Goal: Task Accomplishment & Management: Manage account settings

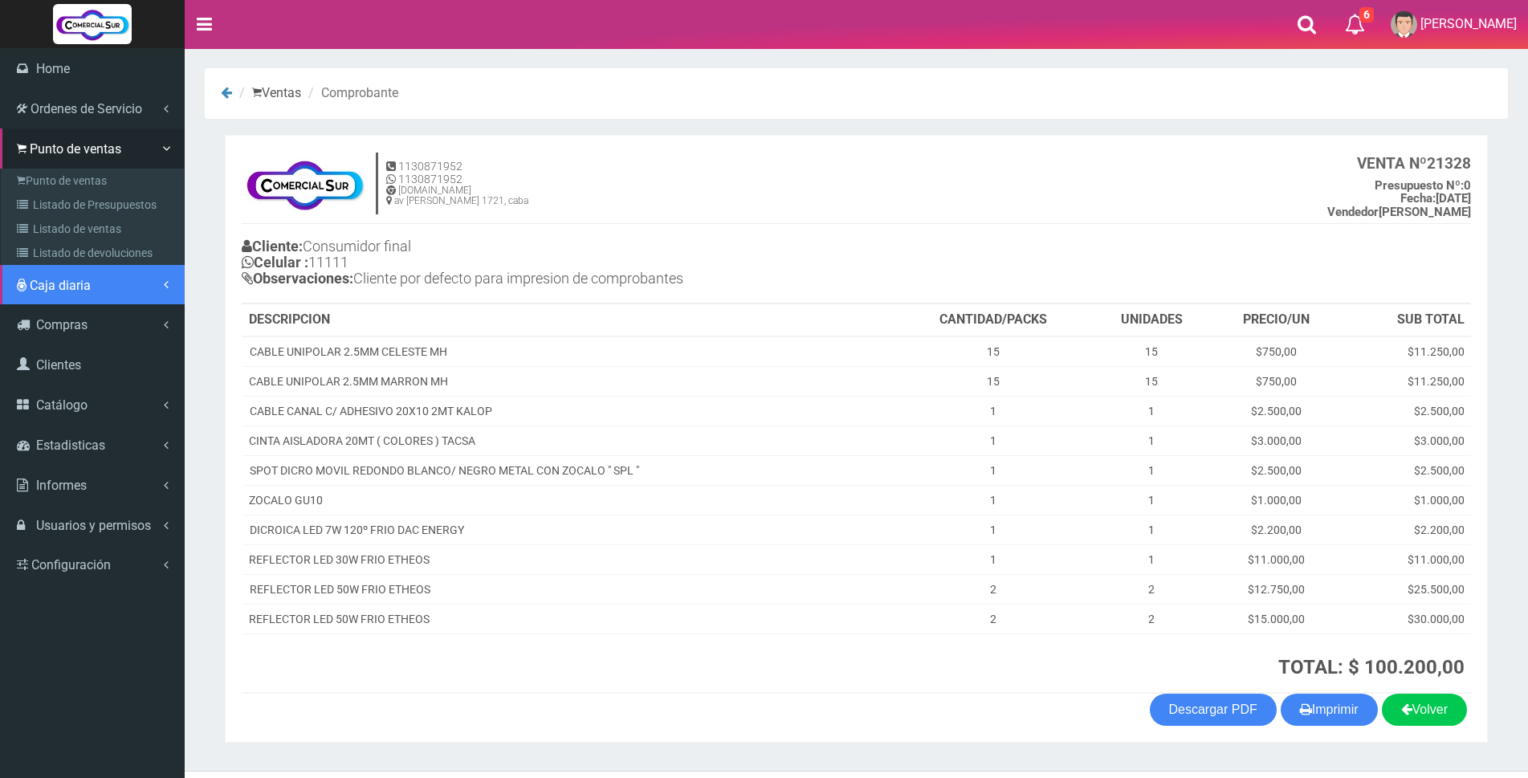
click at [52, 273] on link "Caja diaria" at bounding box center [92, 285] width 185 height 40
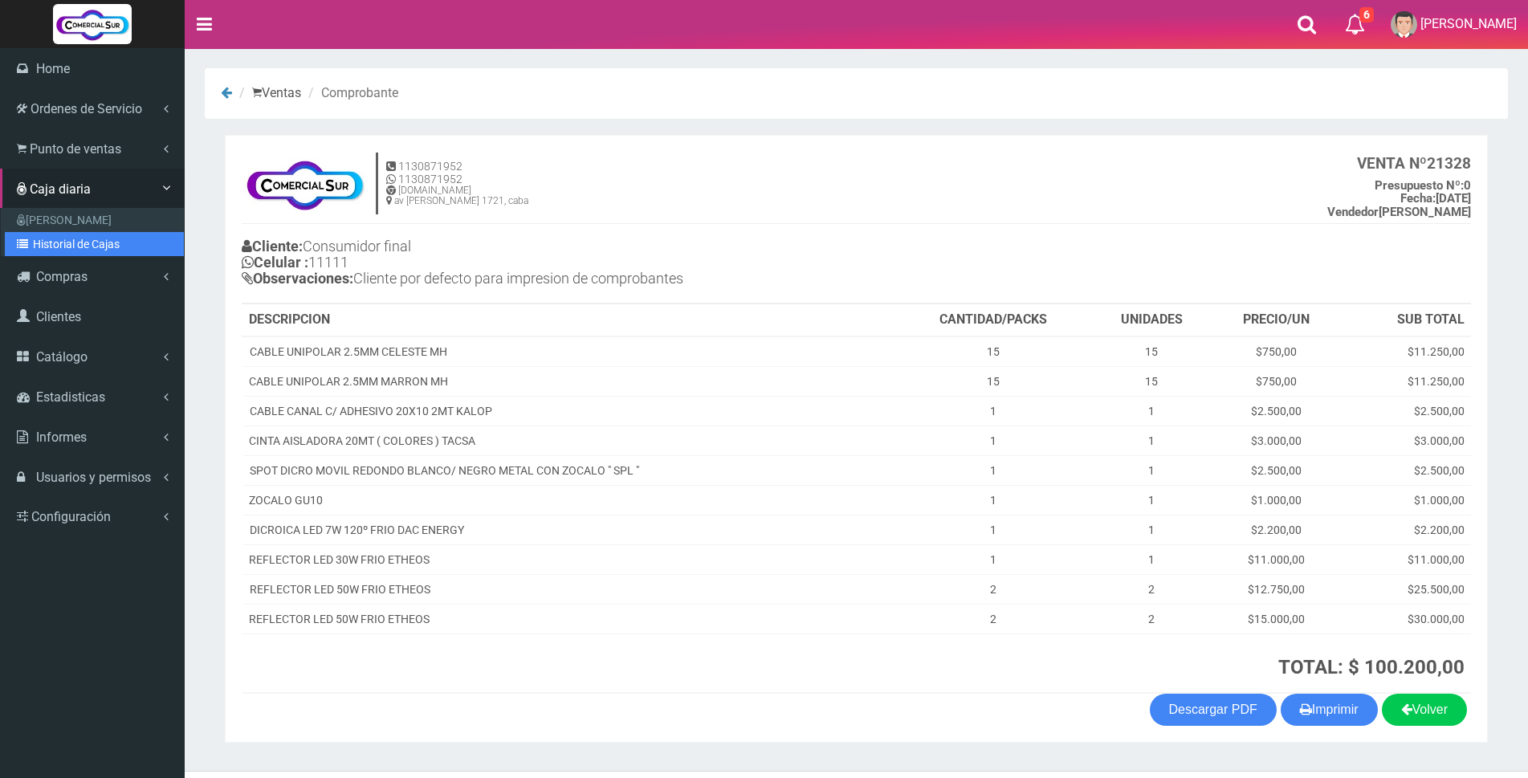
click at [51, 251] on link "Historial de Cajas" at bounding box center [94, 244] width 179 height 24
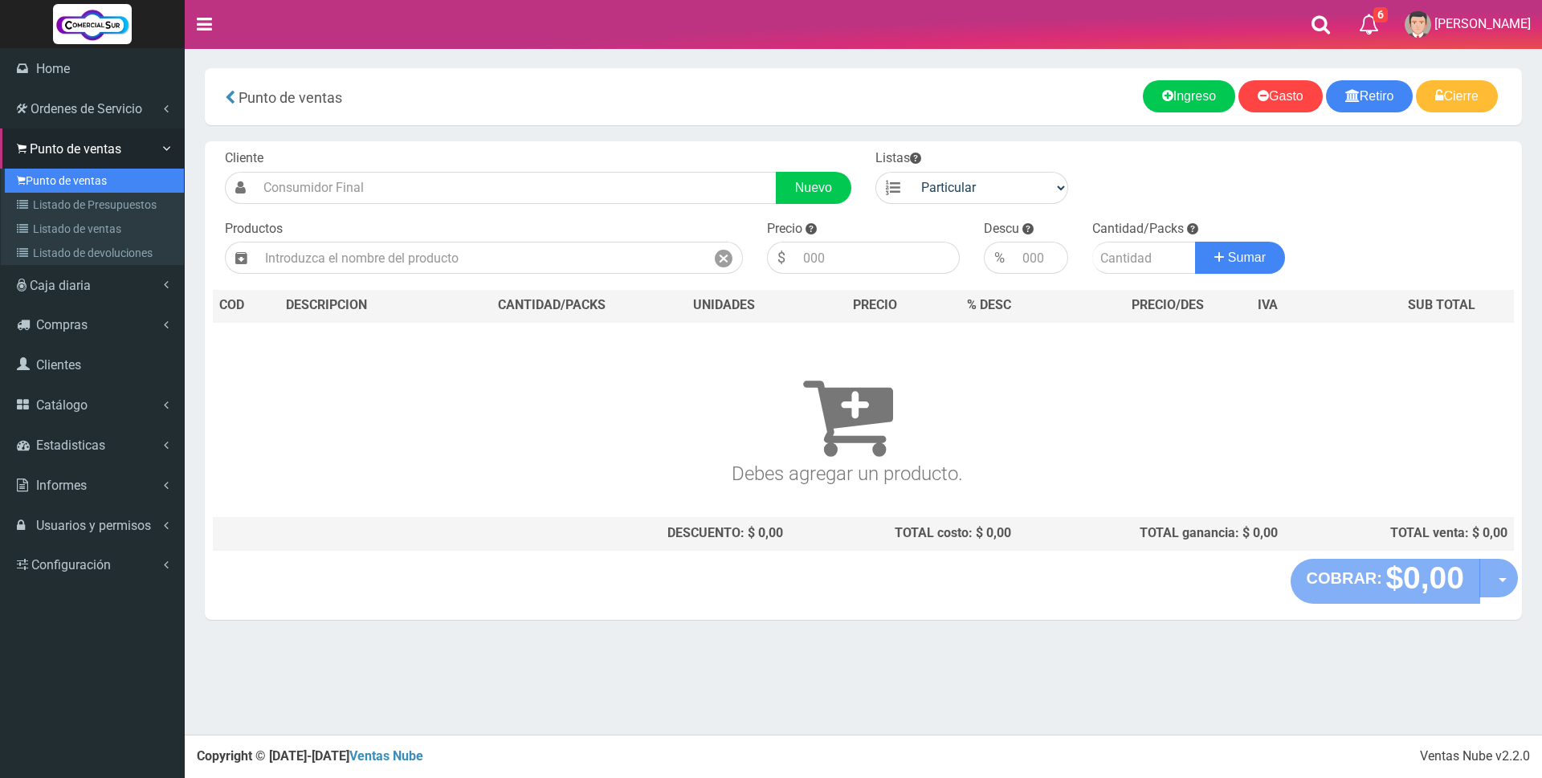
click at [64, 175] on link "Punto de ventas" at bounding box center [94, 181] width 179 height 24
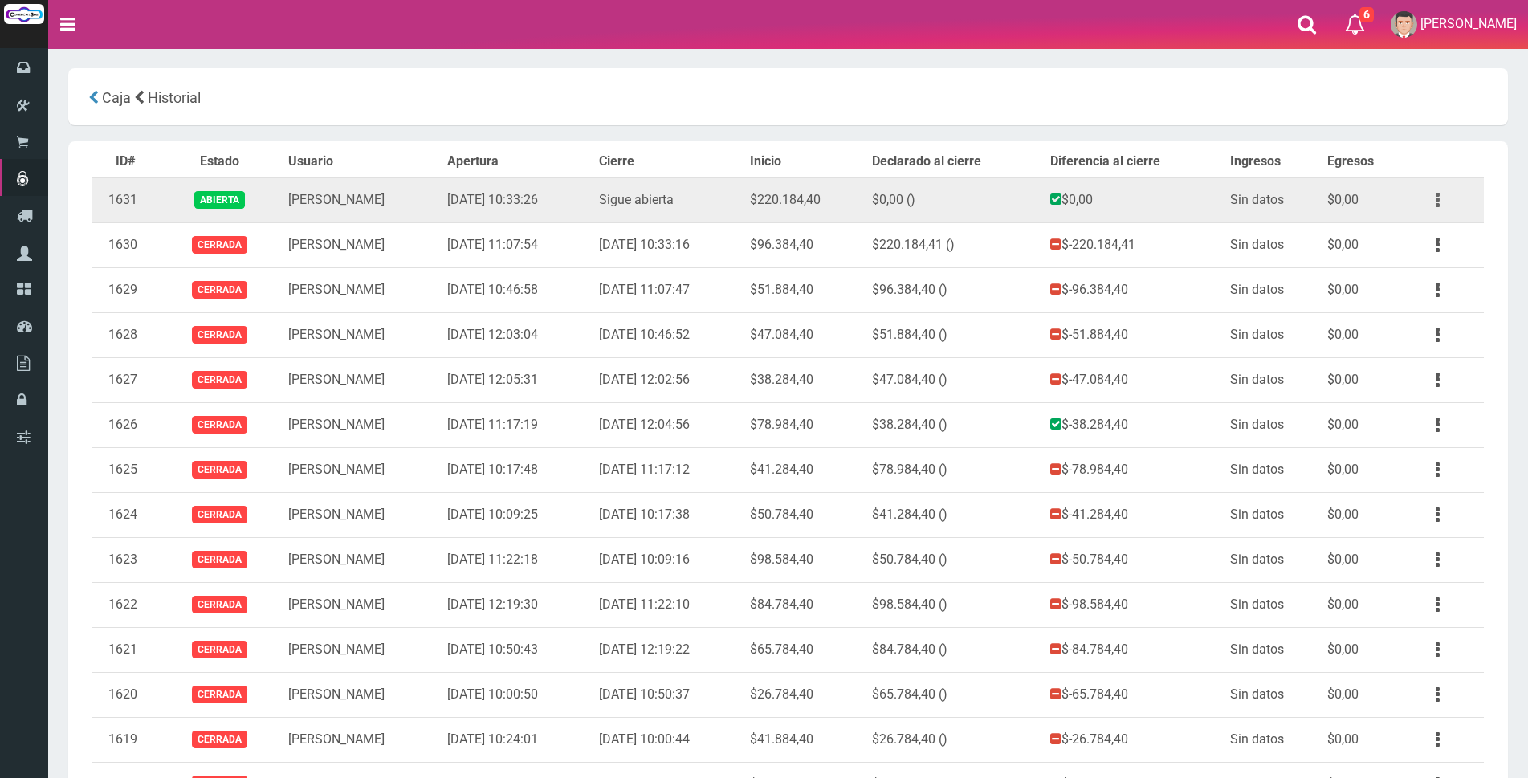
click at [1438, 198] on icon "button" at bounding box center [1438, 200] width 4 height 28
click at [1427, 237] on link "Ver" at bounding box center [1391, 239] width 127 height 35
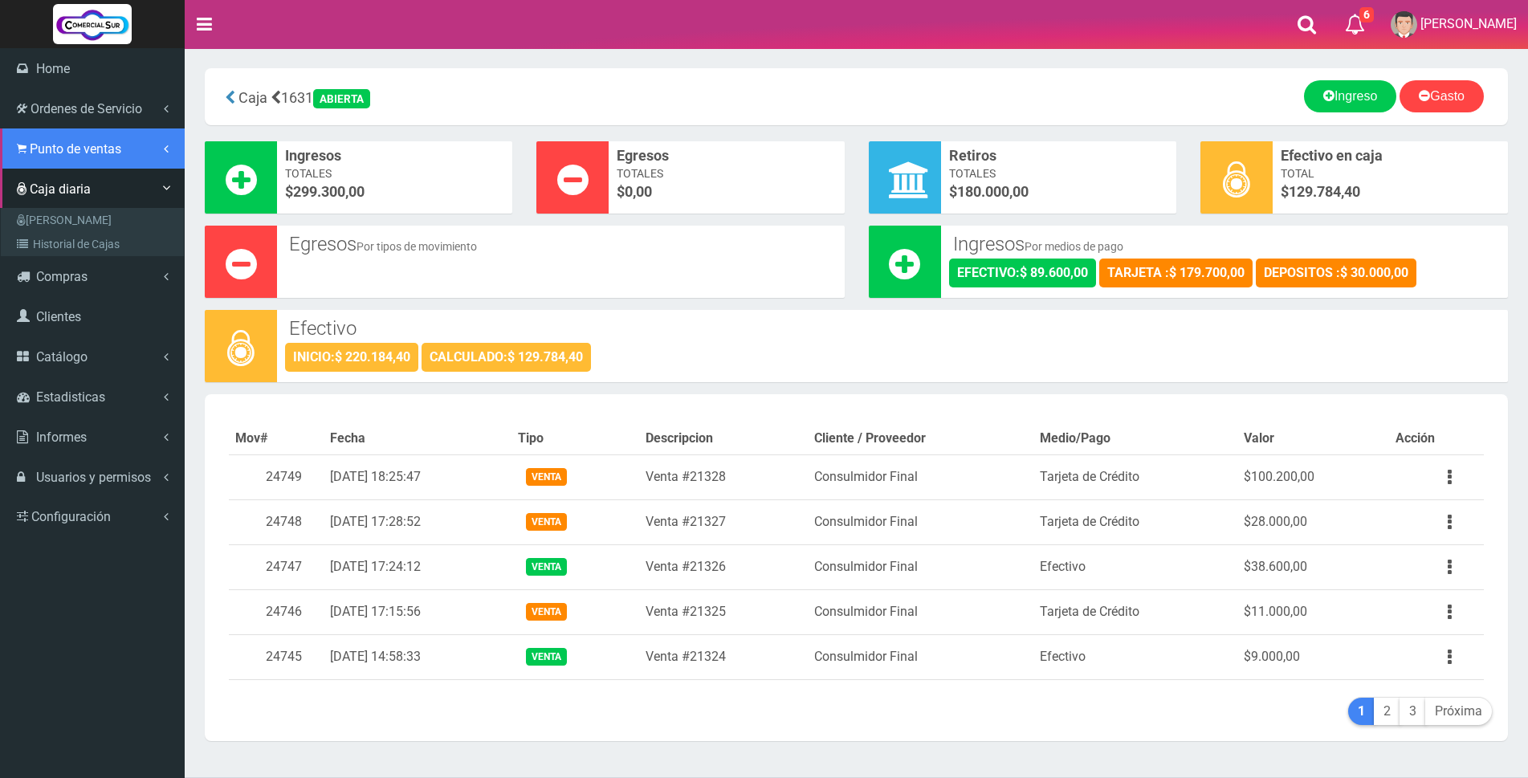
click at [58, 152] on span "Punto de ventas" at bounding box center [76, 148] width 92 height 15
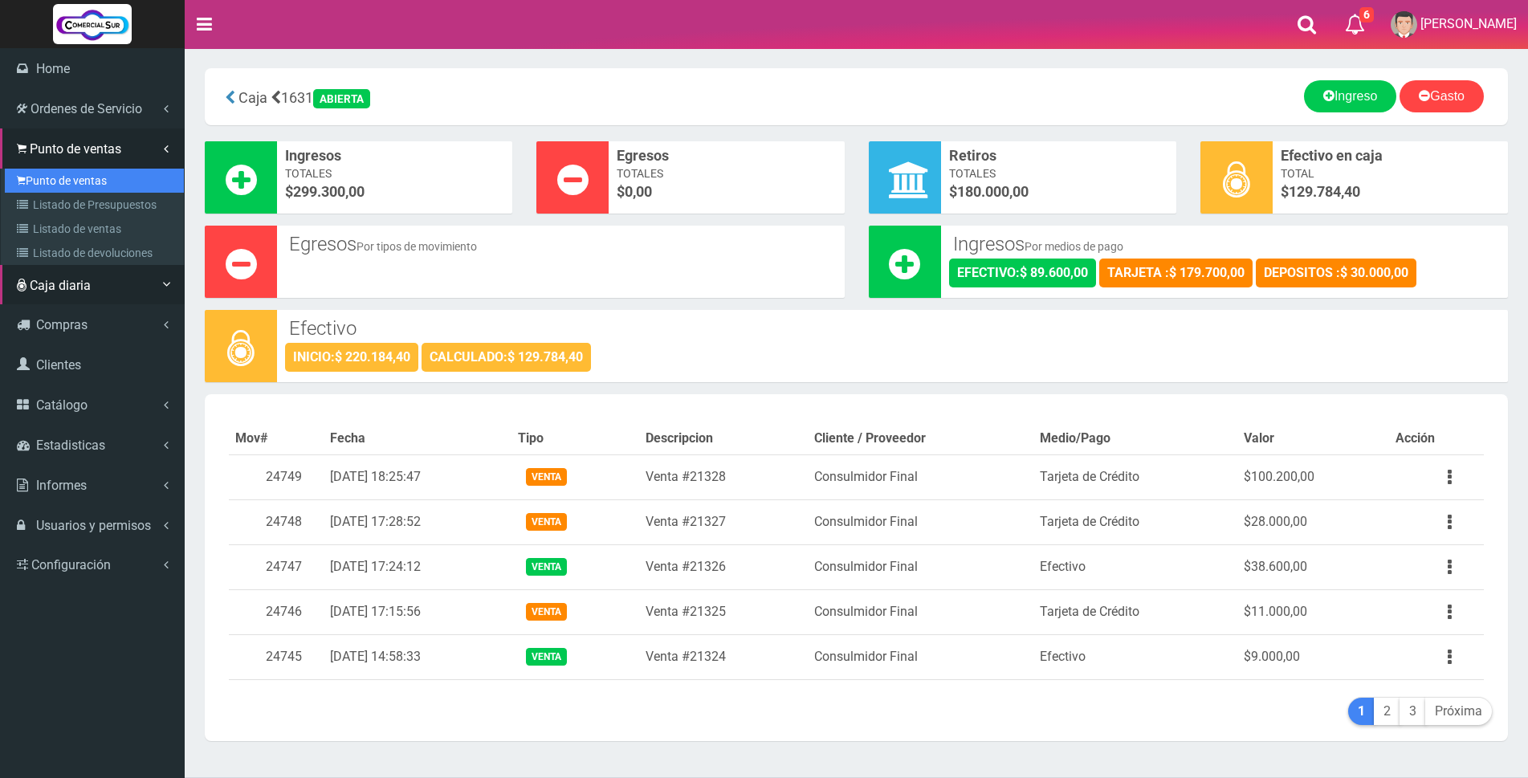
click at [52, 178] on link "Punto de ventas" at bounding box center [94, 181] width 179 height 24
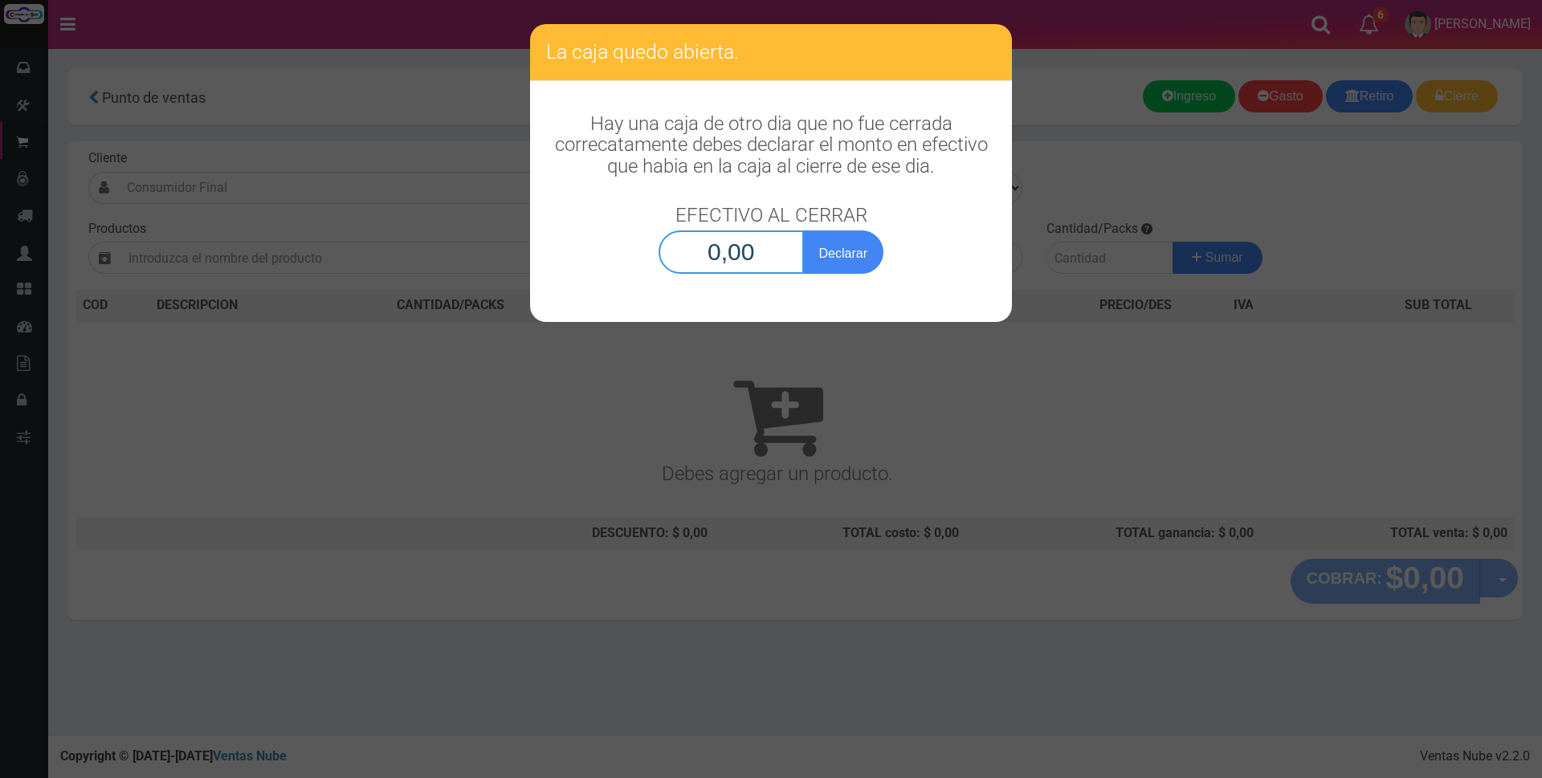
click at [736, 256] on input "0,00" at bounding box center [731, 252] width 145 height 43
type input "129.784,40"
click at [857, 255] on button "Declarar" at bounding box center [843, 252] width 80 height 43
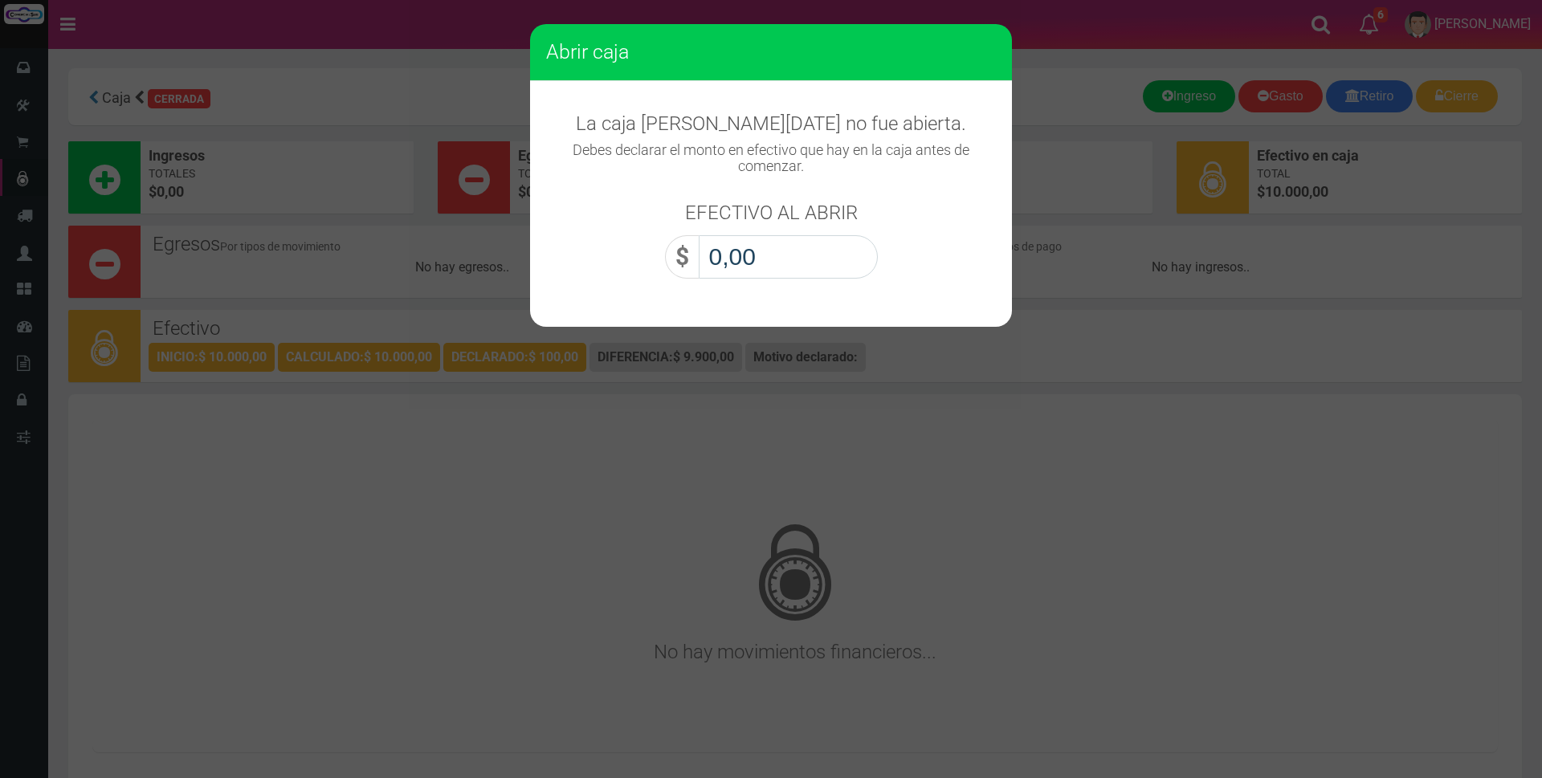
click at [839, 255] on input "0,00" at bounding box center [788, 256] width 179 height 43
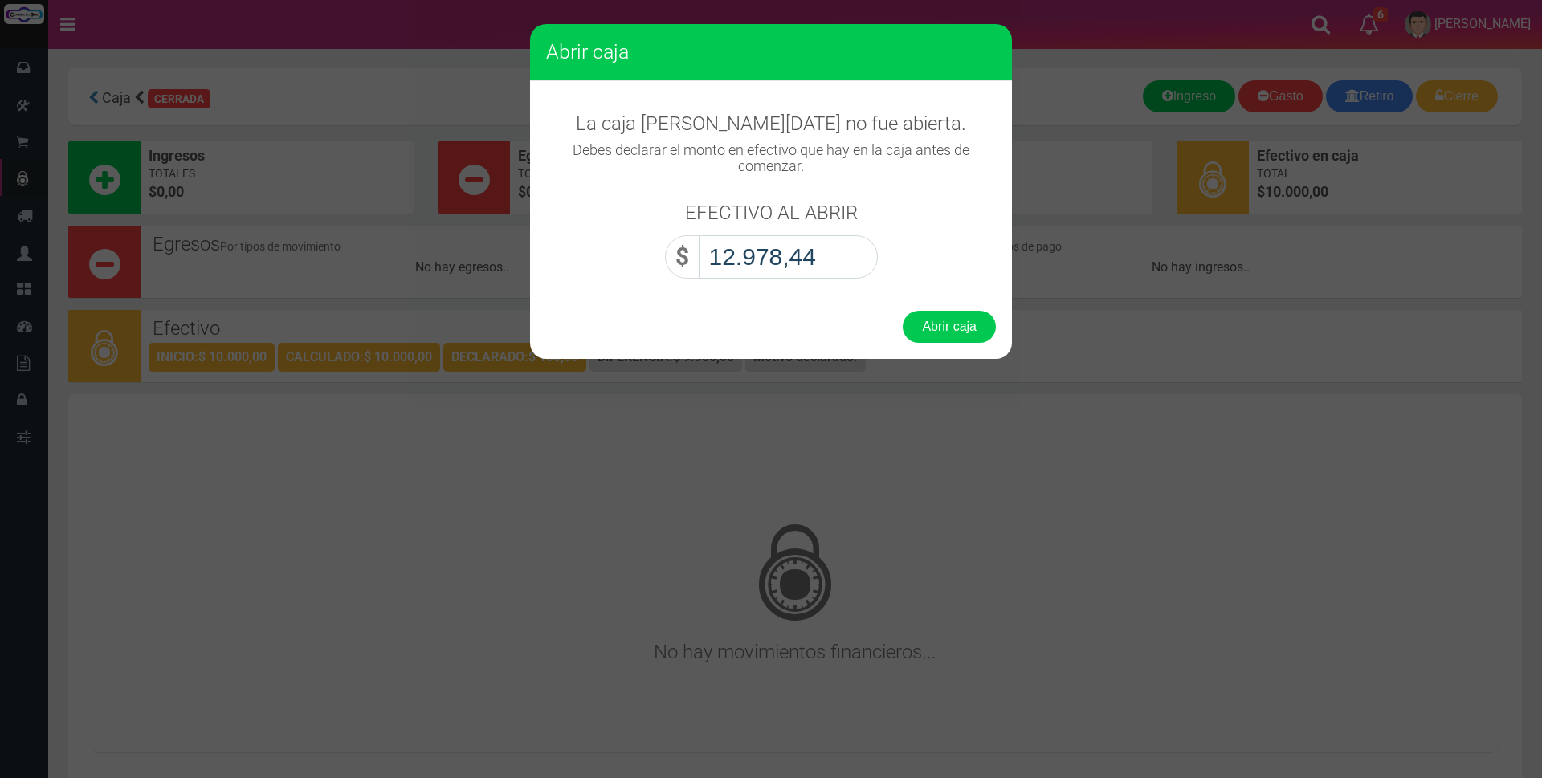
type input "129.784,40"
click at [951, 325] on button "Abrir caja" at bounding box center [949, 327] width 93 height 32
